Goal: Navigation & Orientation: Find specific page/section

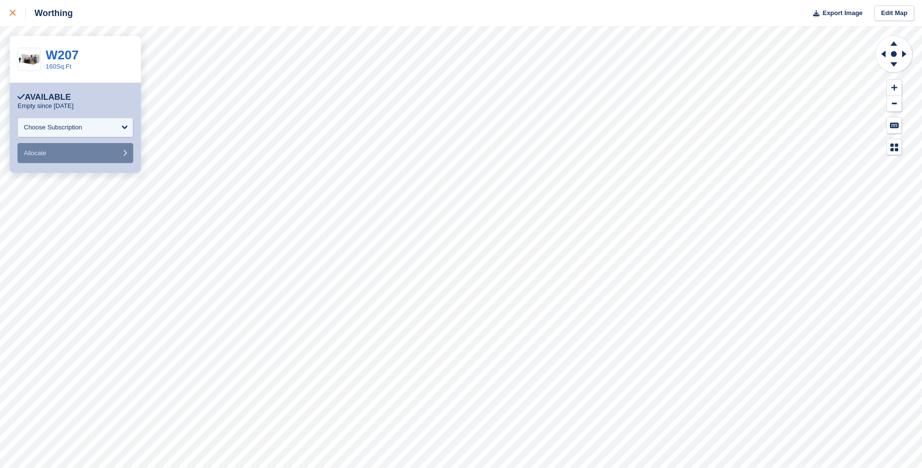
click at [12, 14] on icon at bounding box center [13, 13] width 6 height 6
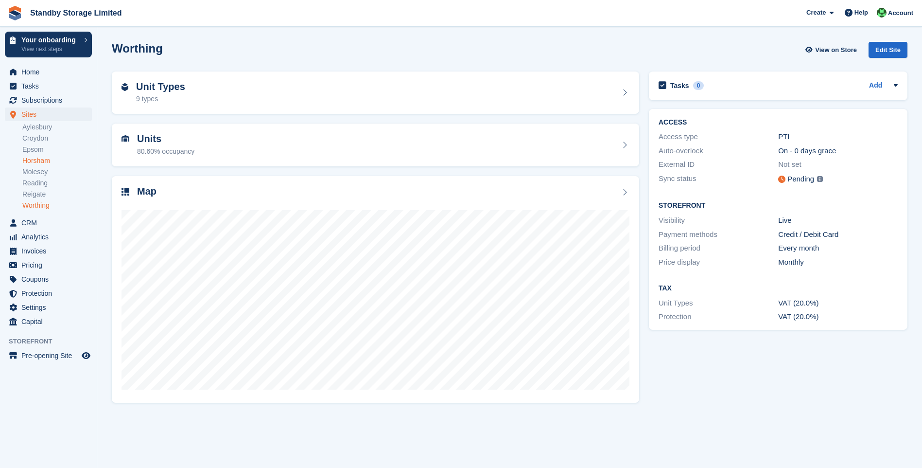
click at [48, 160] on link "Horsham" at bounding box center [57, 160] width 70 height 9
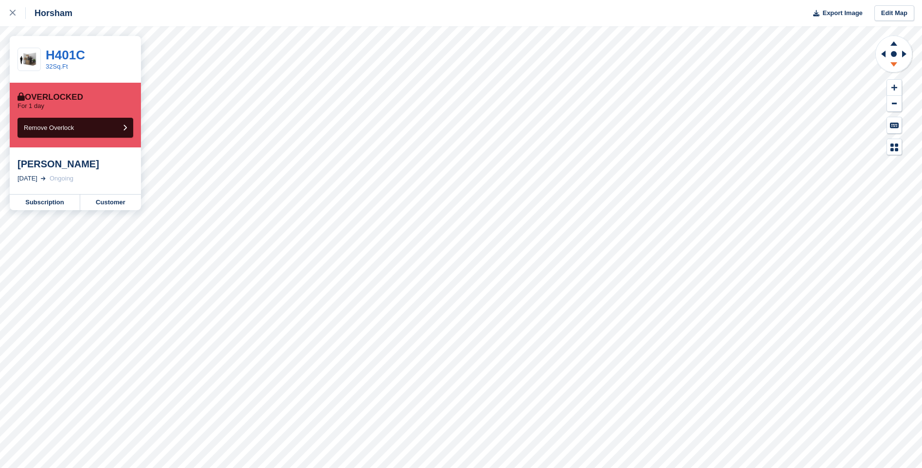
click at [894, 66] on icon at bounding box center [893, 64] width 7 height 4
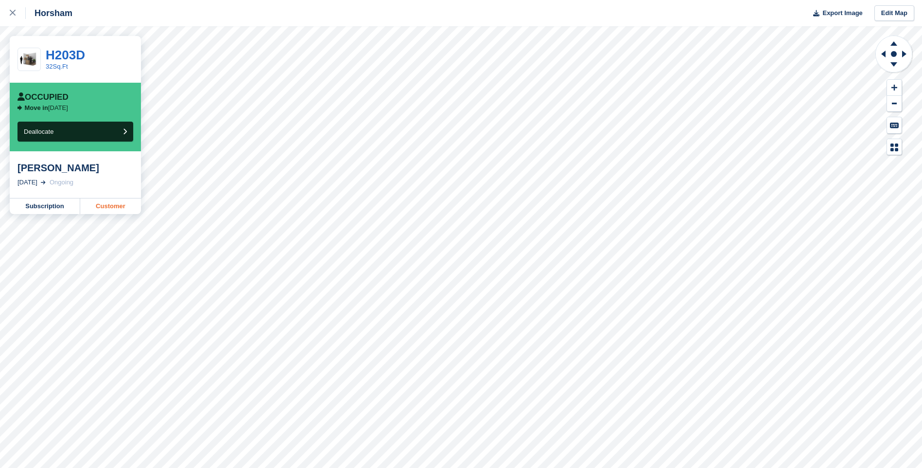
click at [117, 206] on link "Customer" at bounding box center [110, 206] width 61 height 16
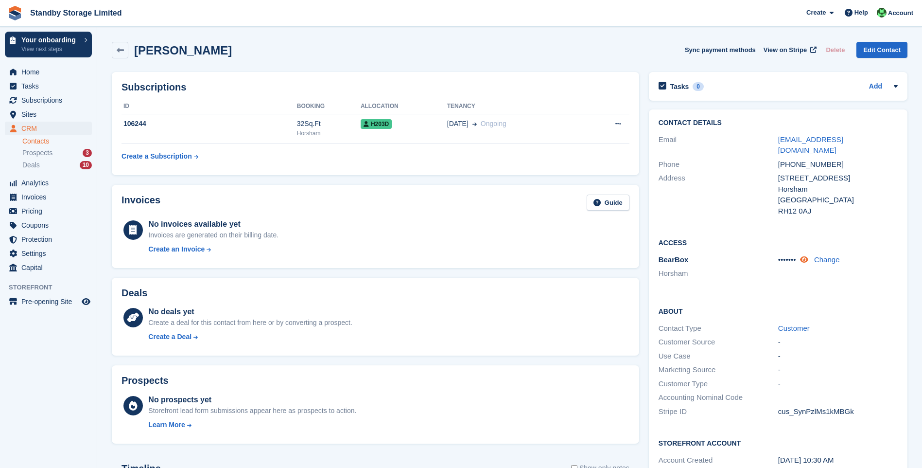
click at [804, 256] on icon at bounding box center [804, 259] width 8 height 7
click at [14, 73] on icon "menu" at bounding box center [13, 72] width 7 height 6
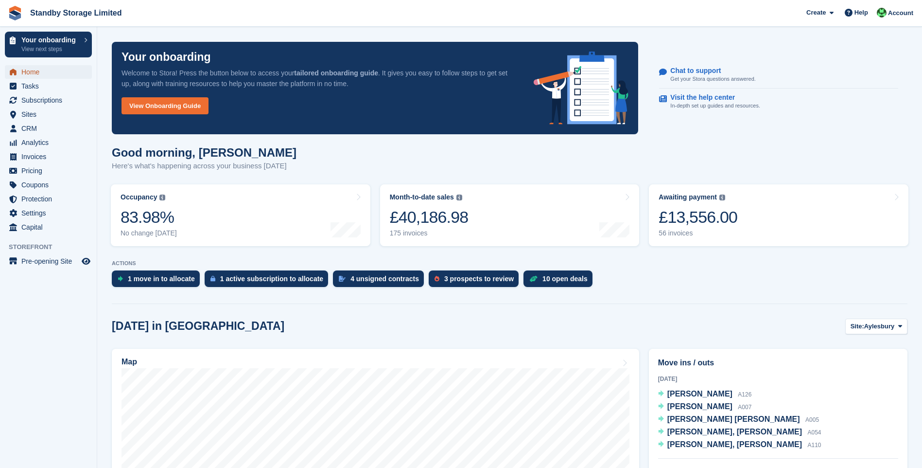
click at [23, 69] on span "Home" at bounding box center [50, 72] width 58 height 14
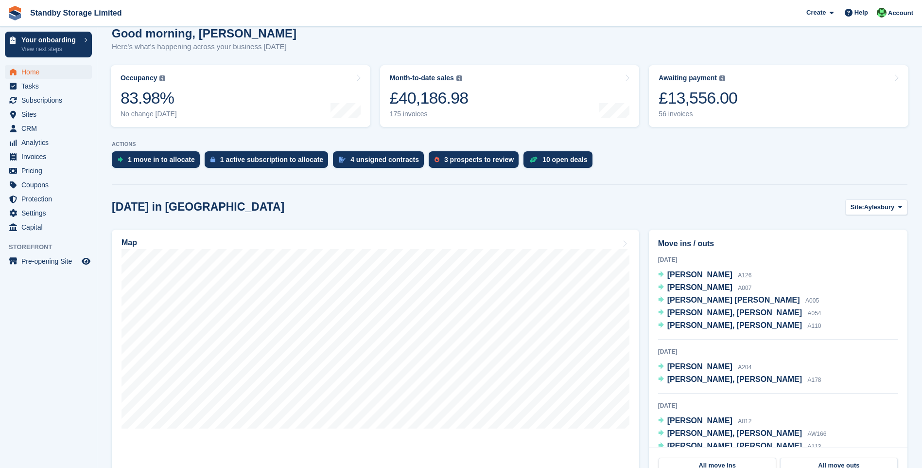
scroll to position [194, 0]
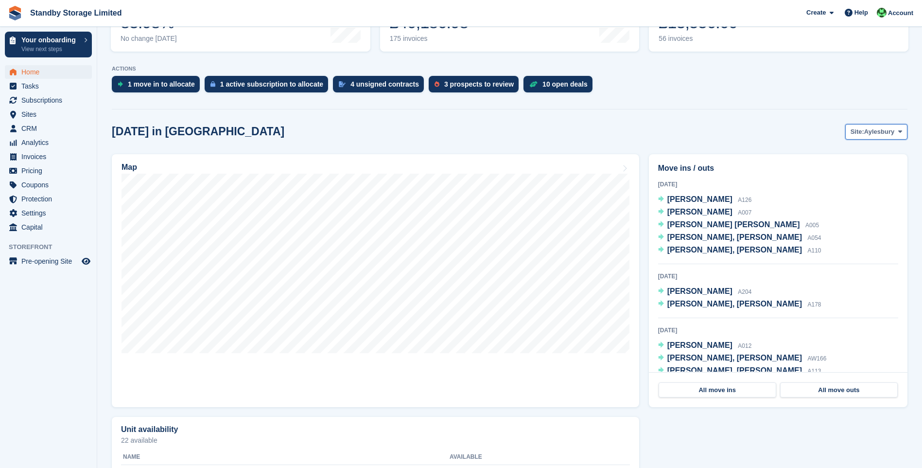
click at [873, 134] on span "Aylesbury" at bounding box center [879, 132] width 30 height 10
click at [838, 242] on link "Reading" at bounding box center [860, 241] width 85 height 17
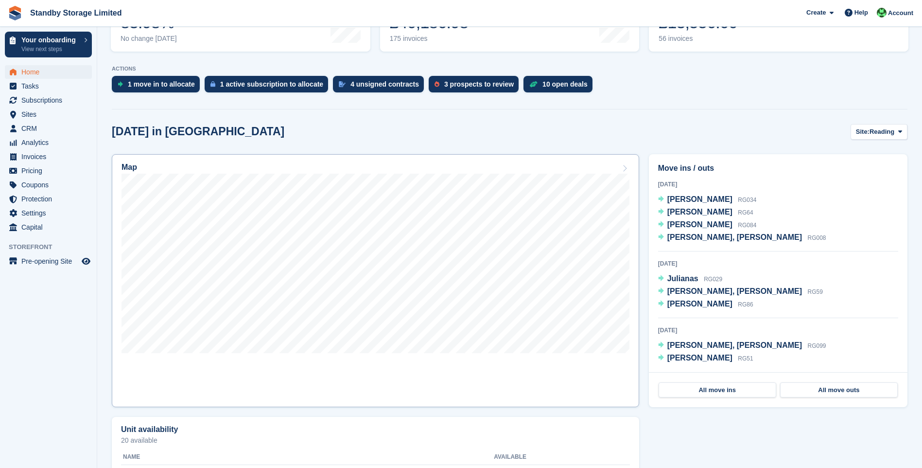
click at [621, 164] on icon at bounding box center [625, 168] width 10 height 8
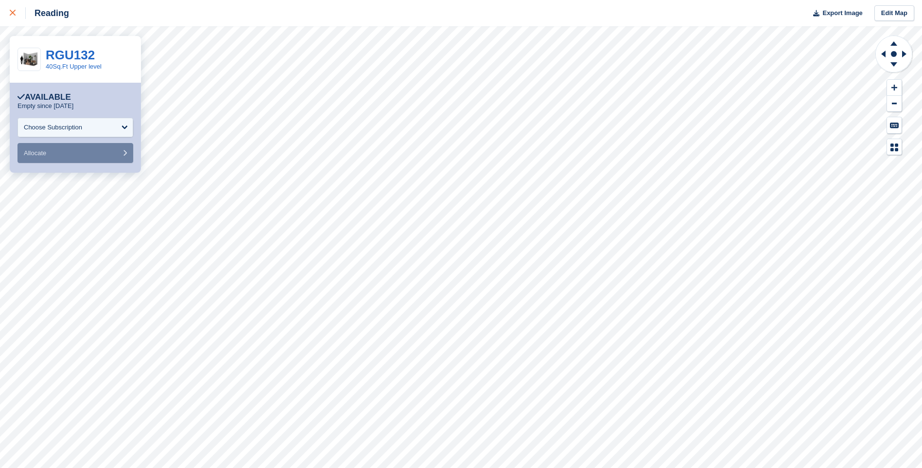
click at [19, 17] on div at bounding box center [18, 13] width 16 height 12
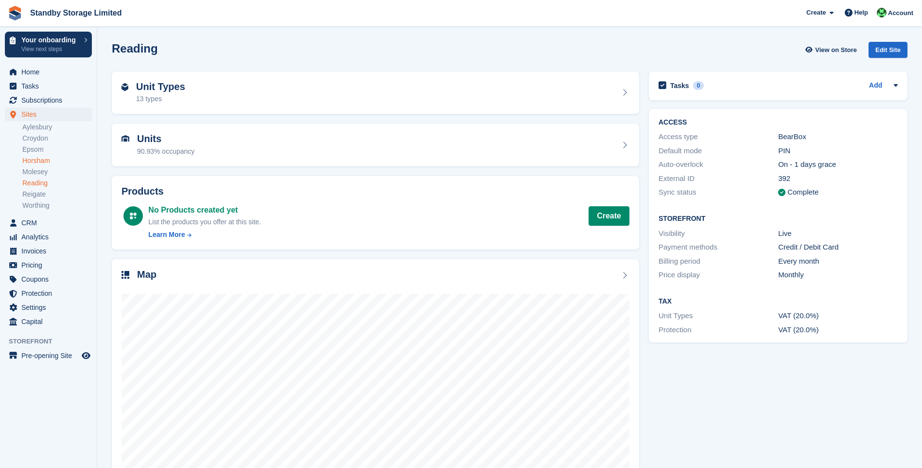
click at [32, 162] on link "Horsham" at bounding box center [57, 160] width 70 height 9
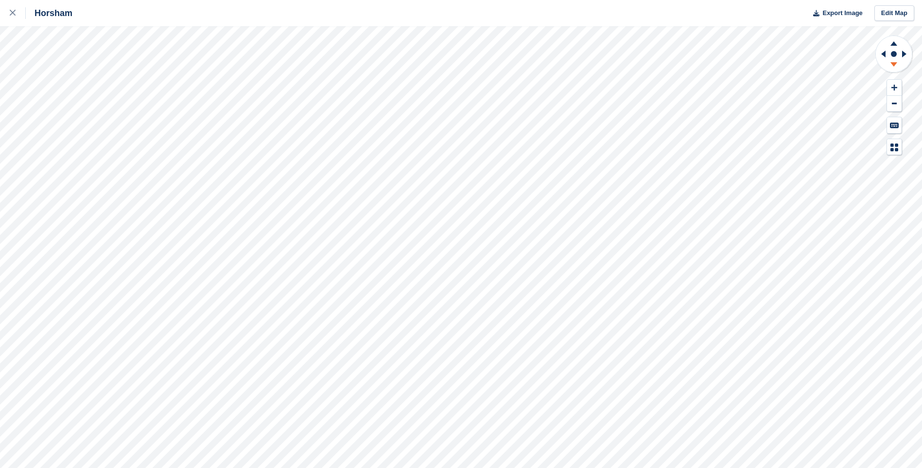
click at [895, 63] on icon at bounding box center [893, 64] width 7 height 4
